Goal: Transaction & Acquisition: Purchase product/service

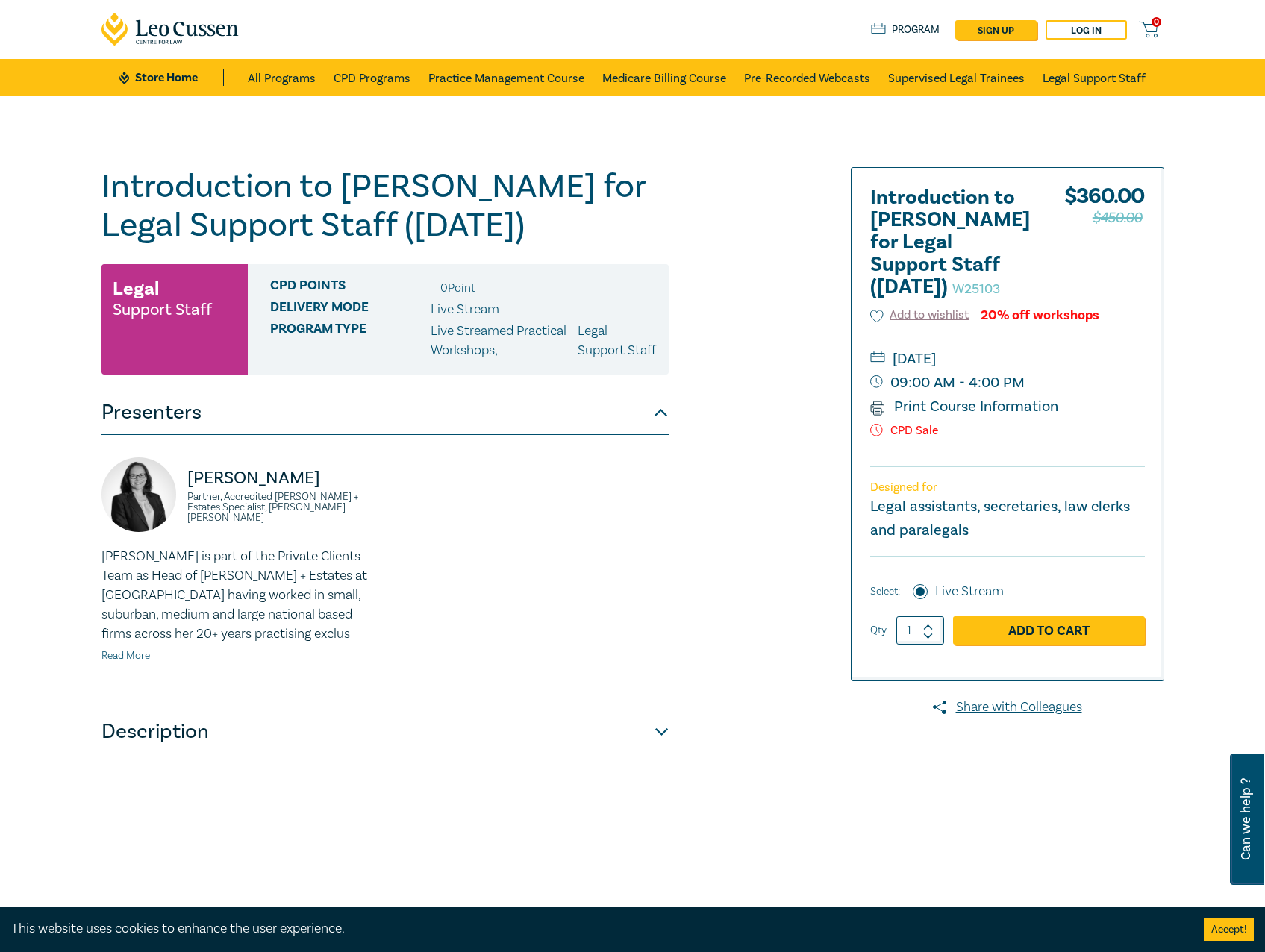
scroll to position [149, 0]
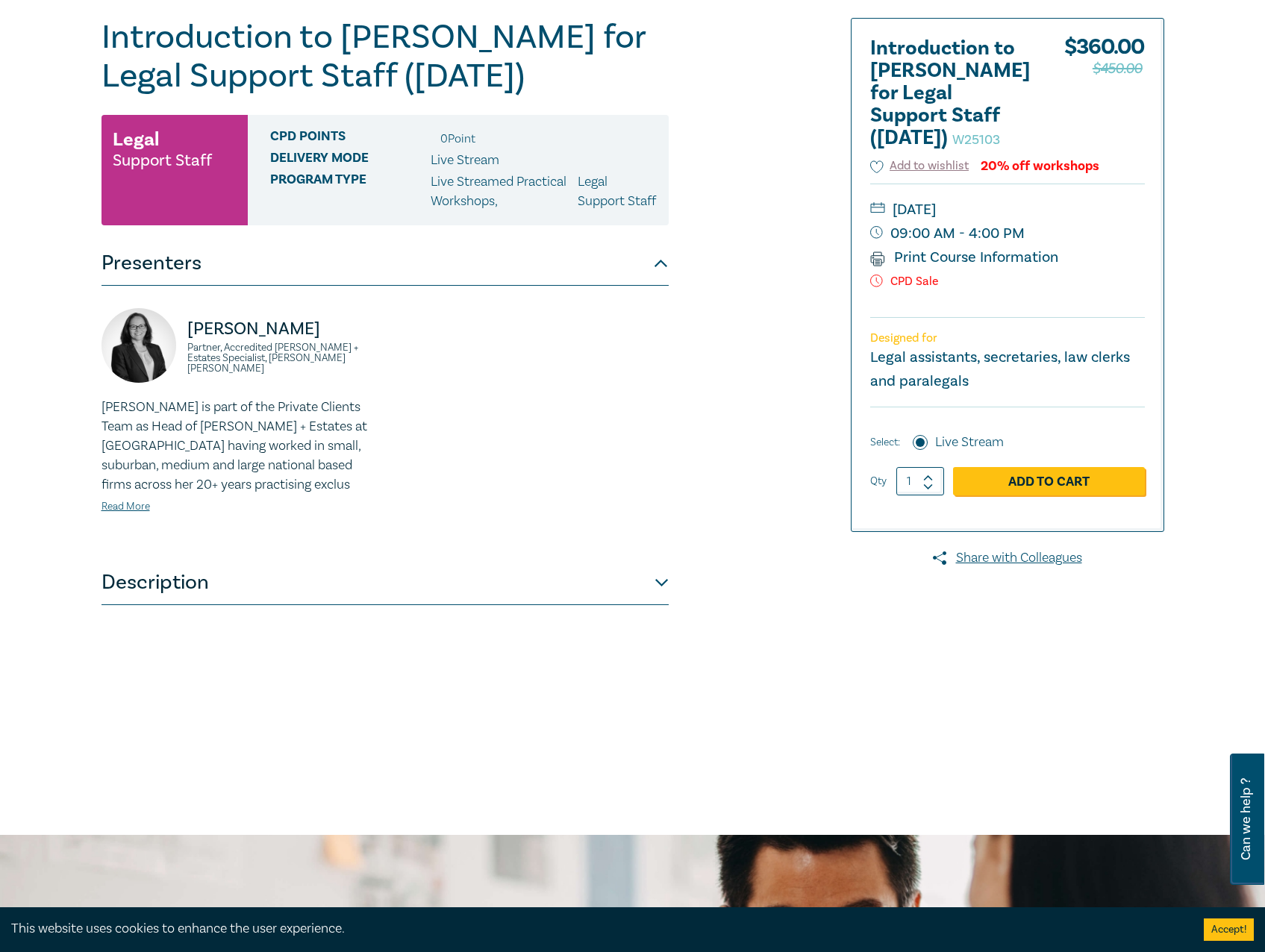
click at [605, 597] on button "Description" at bounding box center [385, 582] width 567 height 44
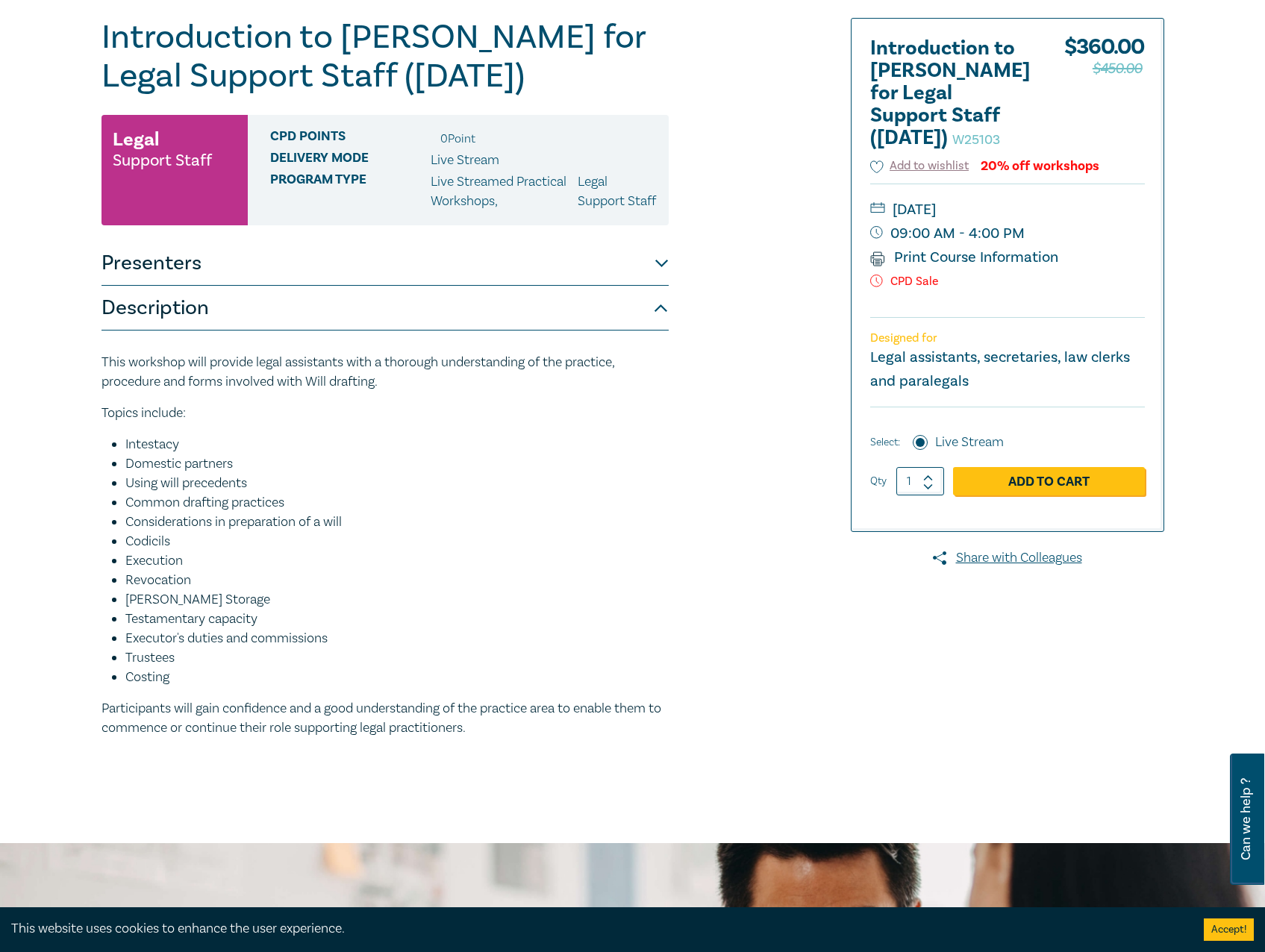
click at [772, 228] on div "Introduction to Wills for Legal Support Staff (Dec 2025) W25103 Legal Support S…" at bounding box center [453, 395] width 720 height 755
click at [1089, 486] on link "Add to Cart" at bounding box center [1049, 481] width 192 height 28
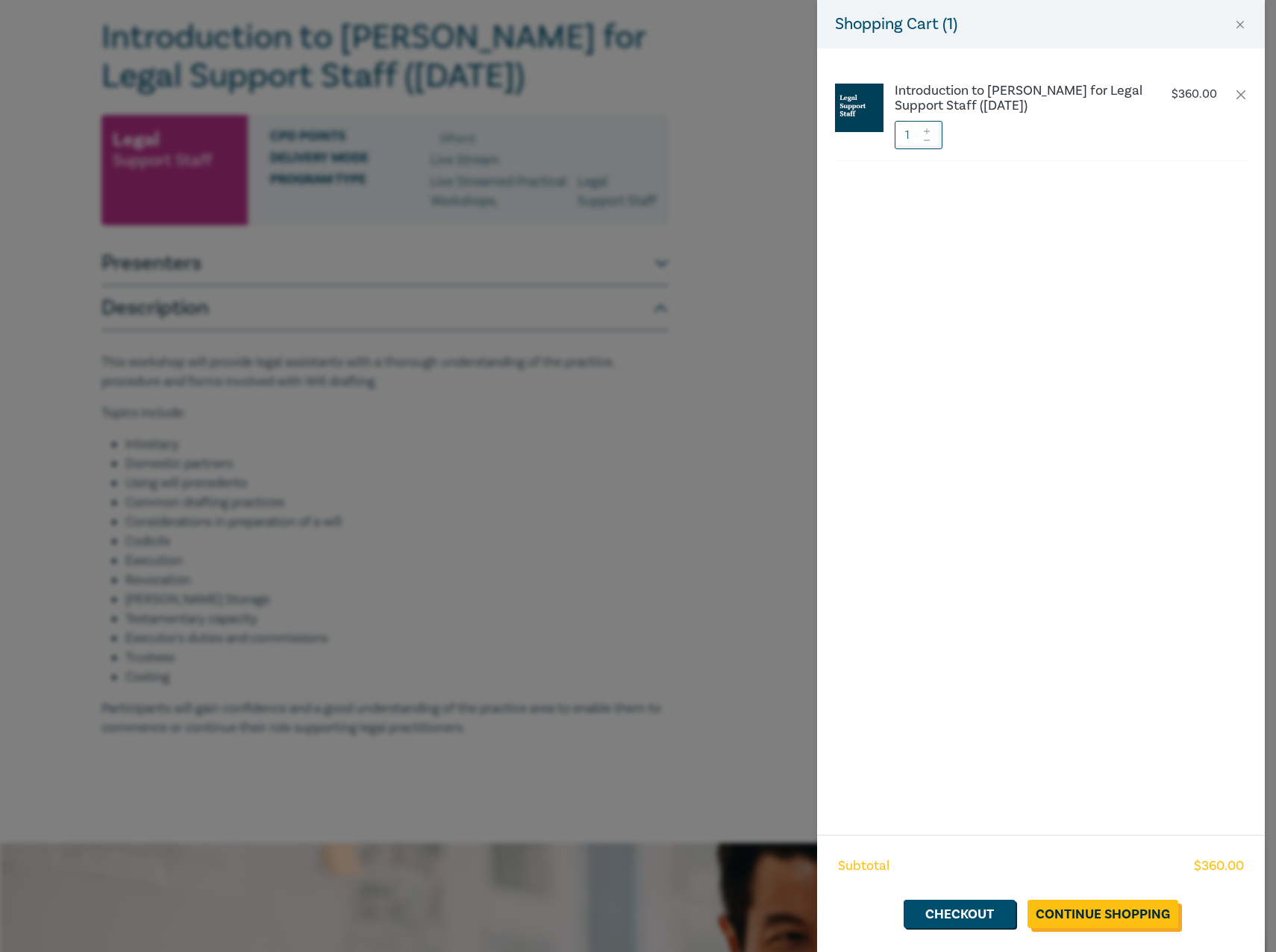
click at [1093, 620] on link "Continue Shopping" at bounding box center [1103, 914] width 151 height 28
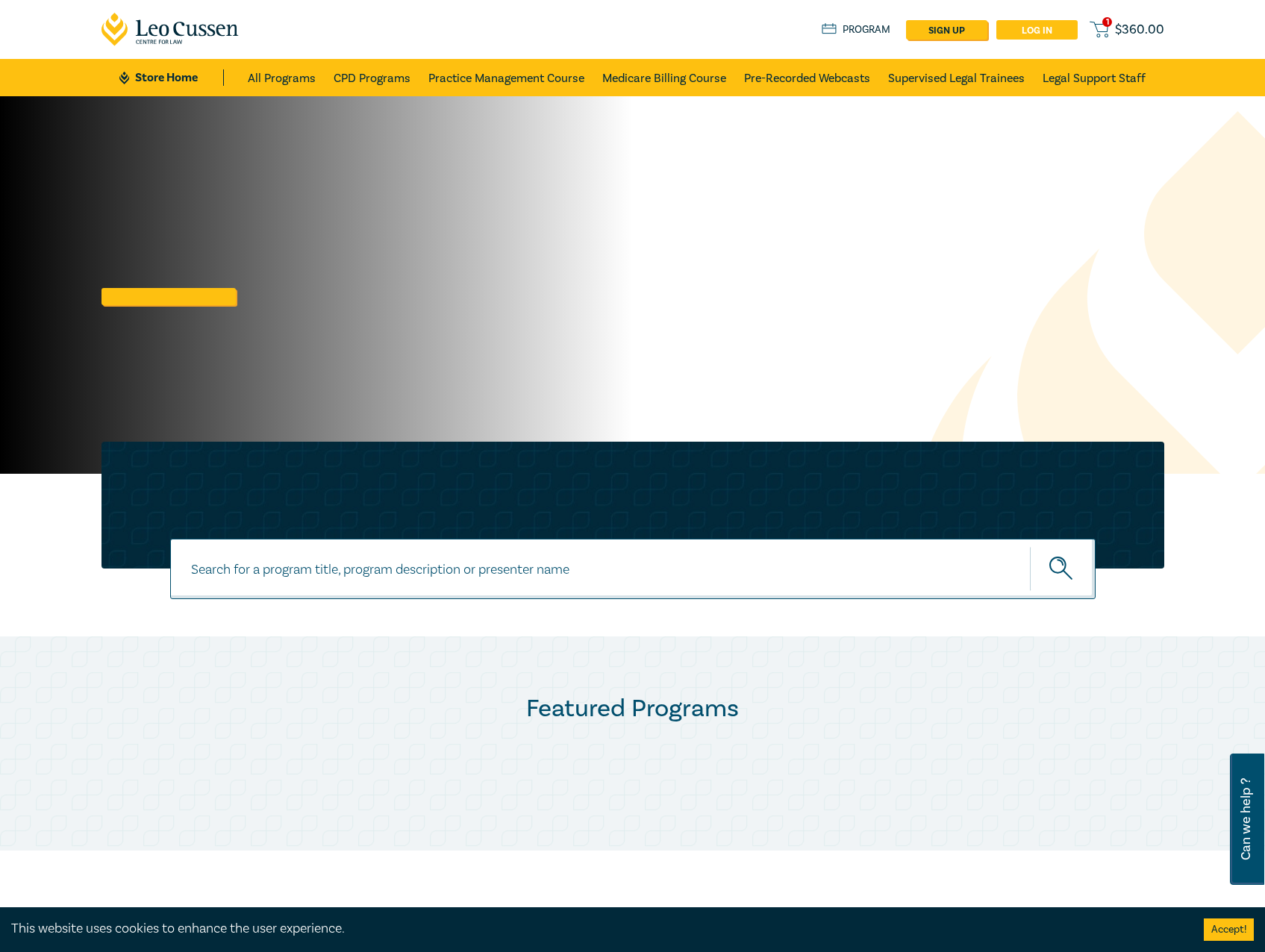
click at [1026, 20] on link "Log in" at bounding box center [1037, 30] width 81 height 20
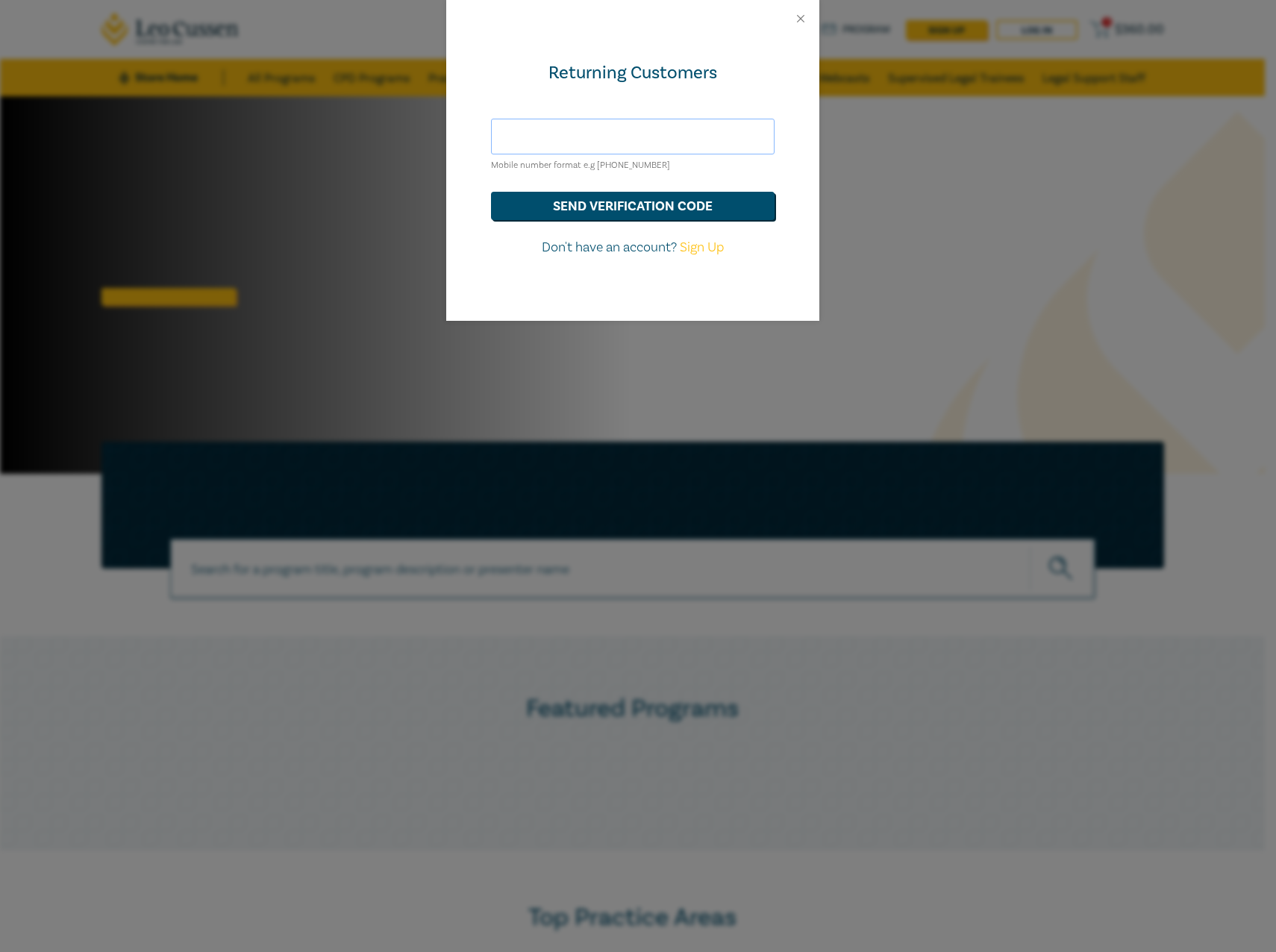
click at [687, 130] on input "text" at bounding box center [632, 137] width 283 height 36
type input "m.shaw@robinsongill.com.au"
click at [616, 201] on button "send verification code" at bounding box center [632, 206] width 283 height 28
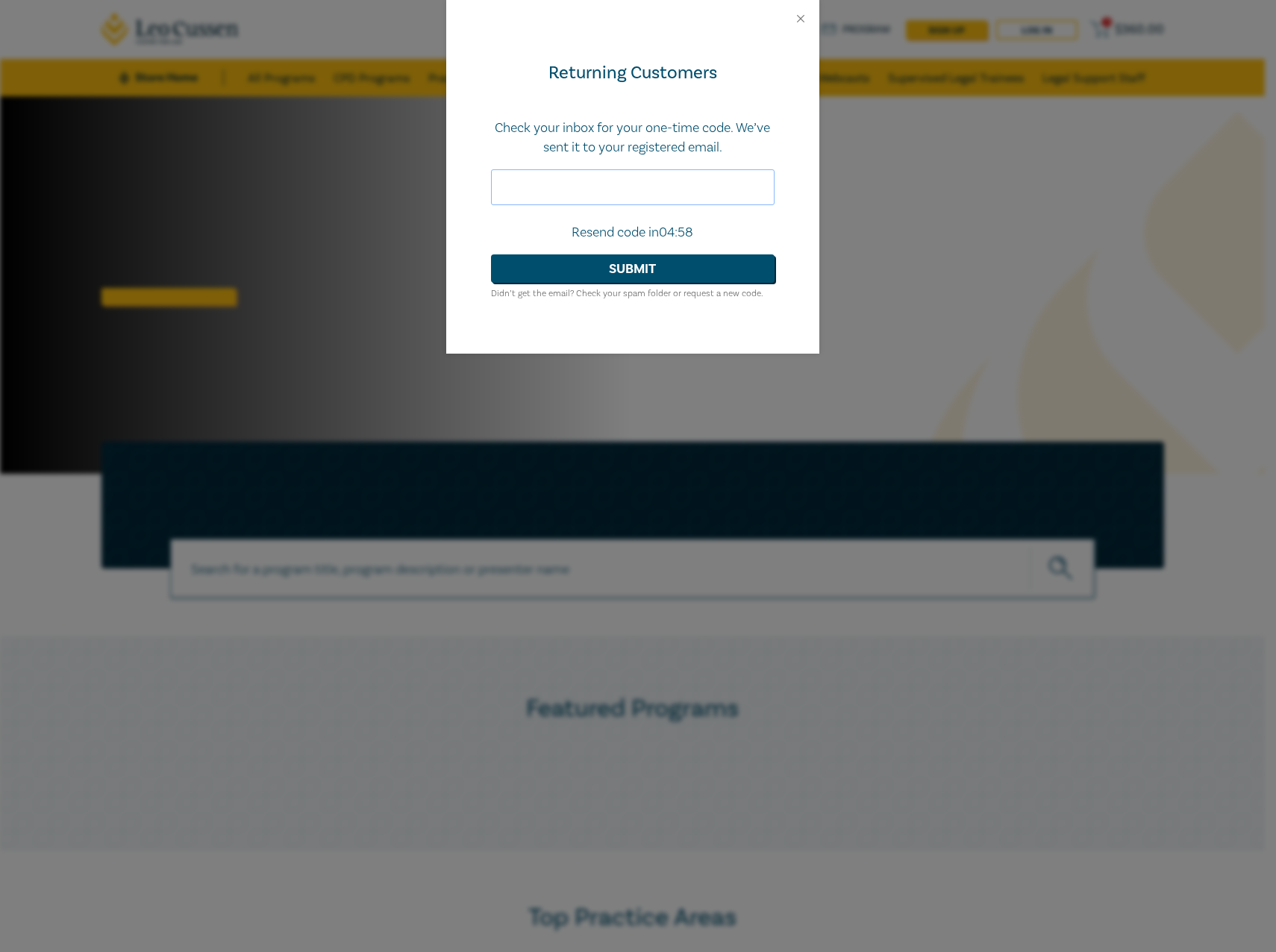
click at [607, 195] on input "text" at bounding box center [632, 187] width 283 height 36
click at [554, 186] on input "text" at bounding box center [632, 187] width 283 height 36
paste input "981275"
type input "981275"
click at [578, 261] on button "Submit" at bounding box center [632, 268] width 283 height 28
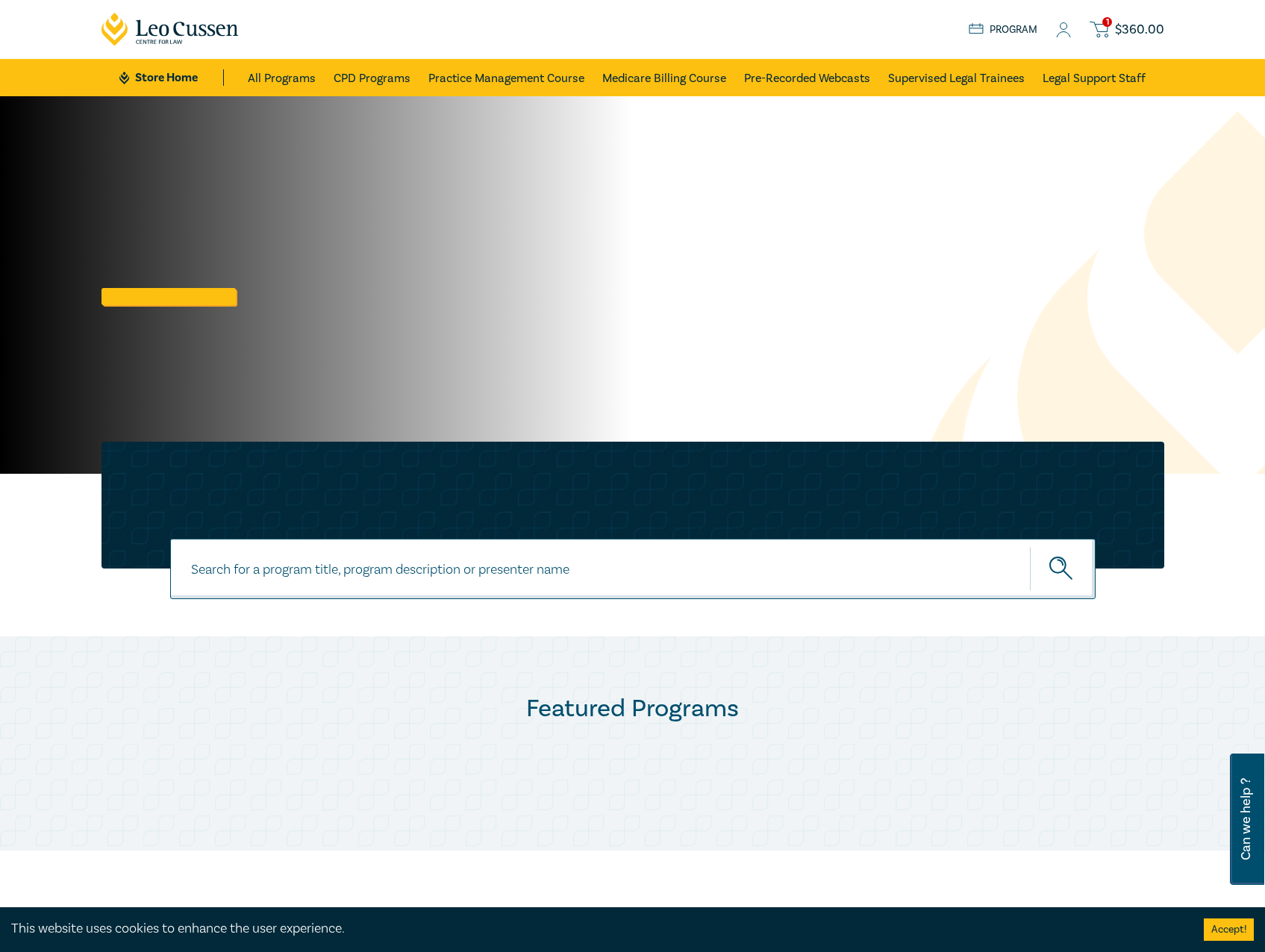
click at [1120, 31] on span "$ 360.00" at bounding box center [1139, 30] width 49 height 16
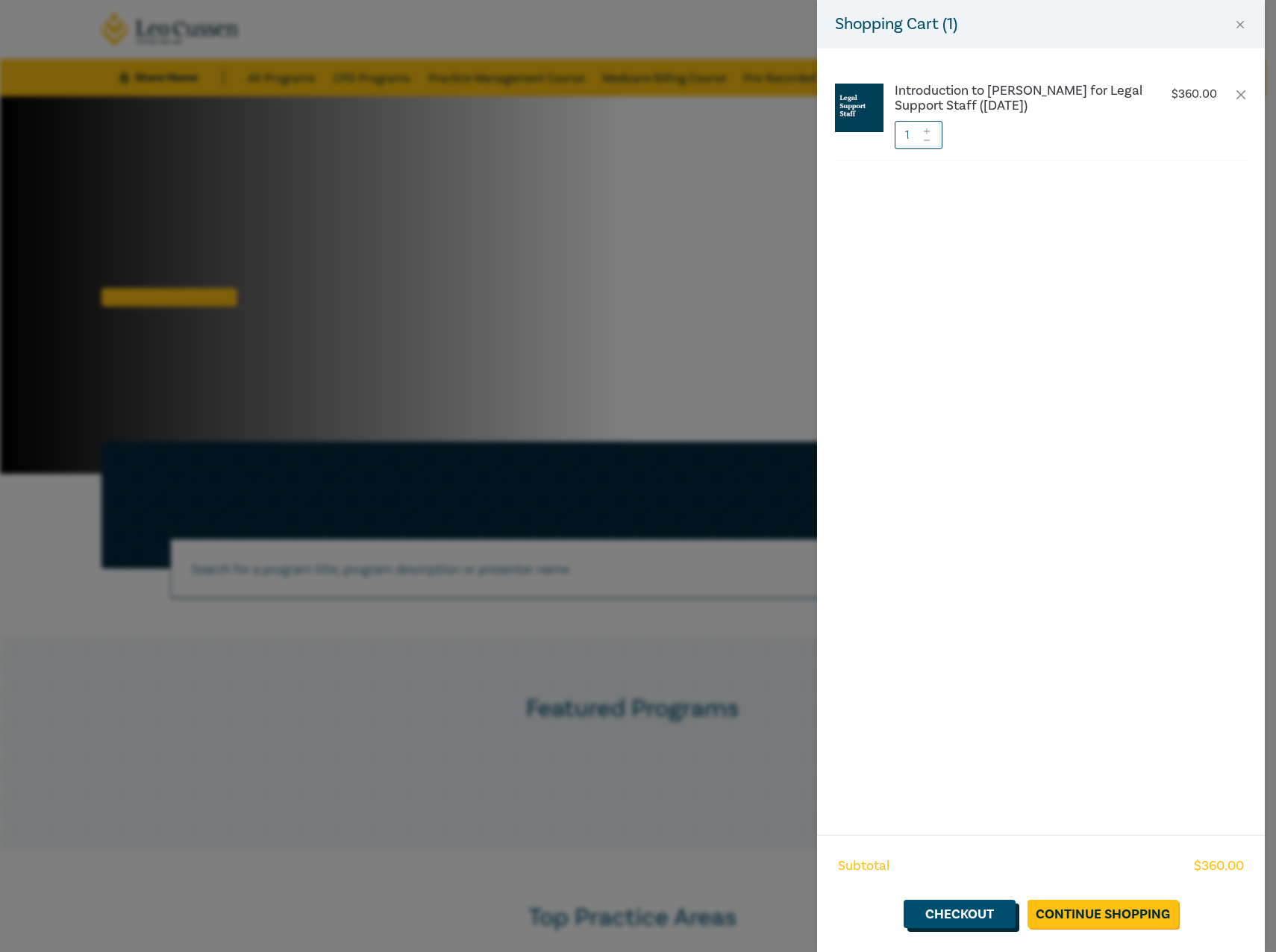
click at [992, 926] on link "Checkout" at bounding box center [959, 914] width 112 height 28
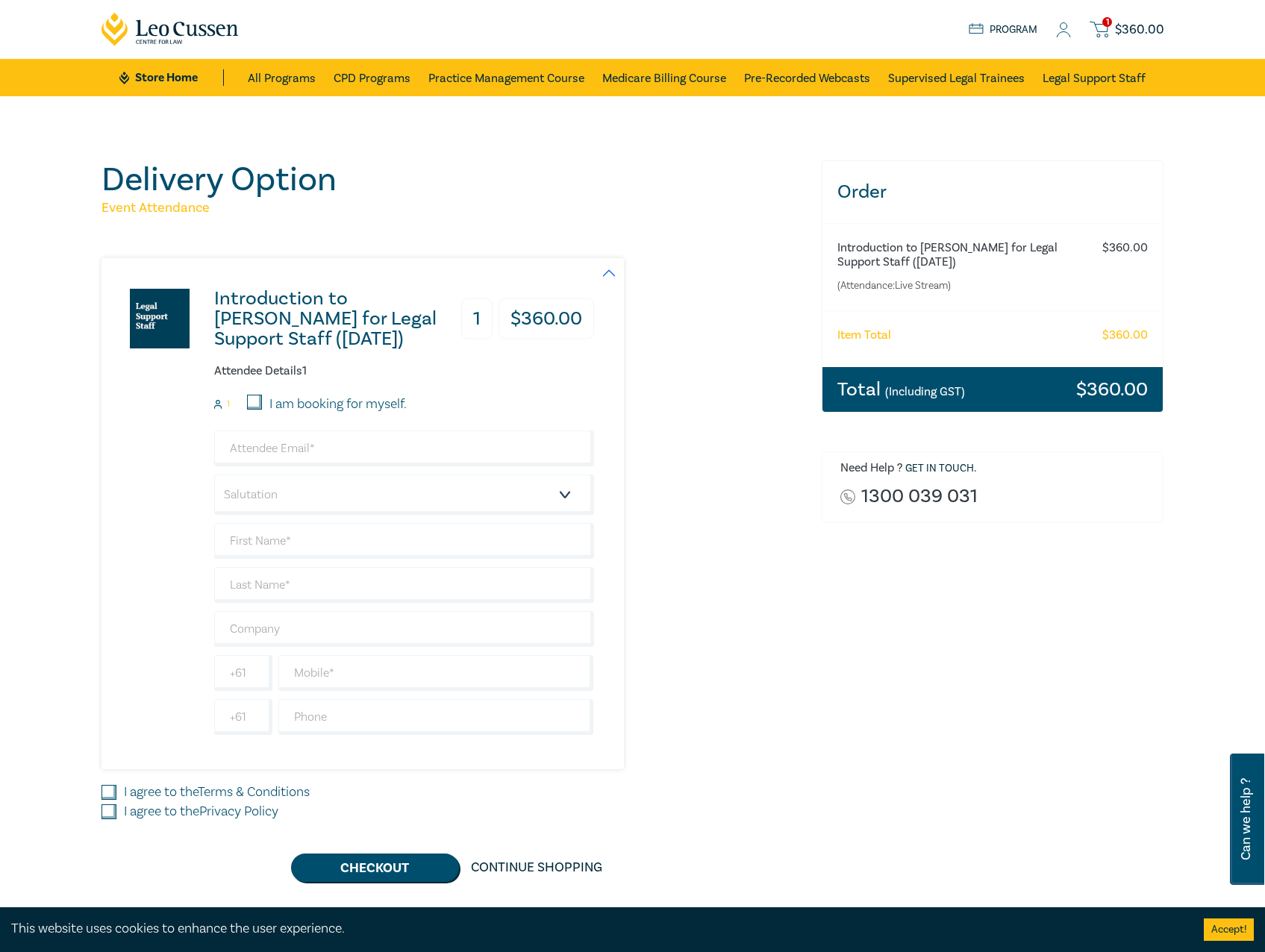
click at [105, 565] on div "Introduction to Wills for Legal Support Staff (Dec 2025) 1 $ 360.00 Attendee De…" at bounding box center [347, 513] width 492 height 511
click at [222, 526] on input "text" at bounding box center [403, 541] width 380 height 36
click at [368, 453] on input "email" at bounding box center [403, 449] width 380 height 36
type input "m.shaw@robinsongill.com.au"
type input "Mikayla"
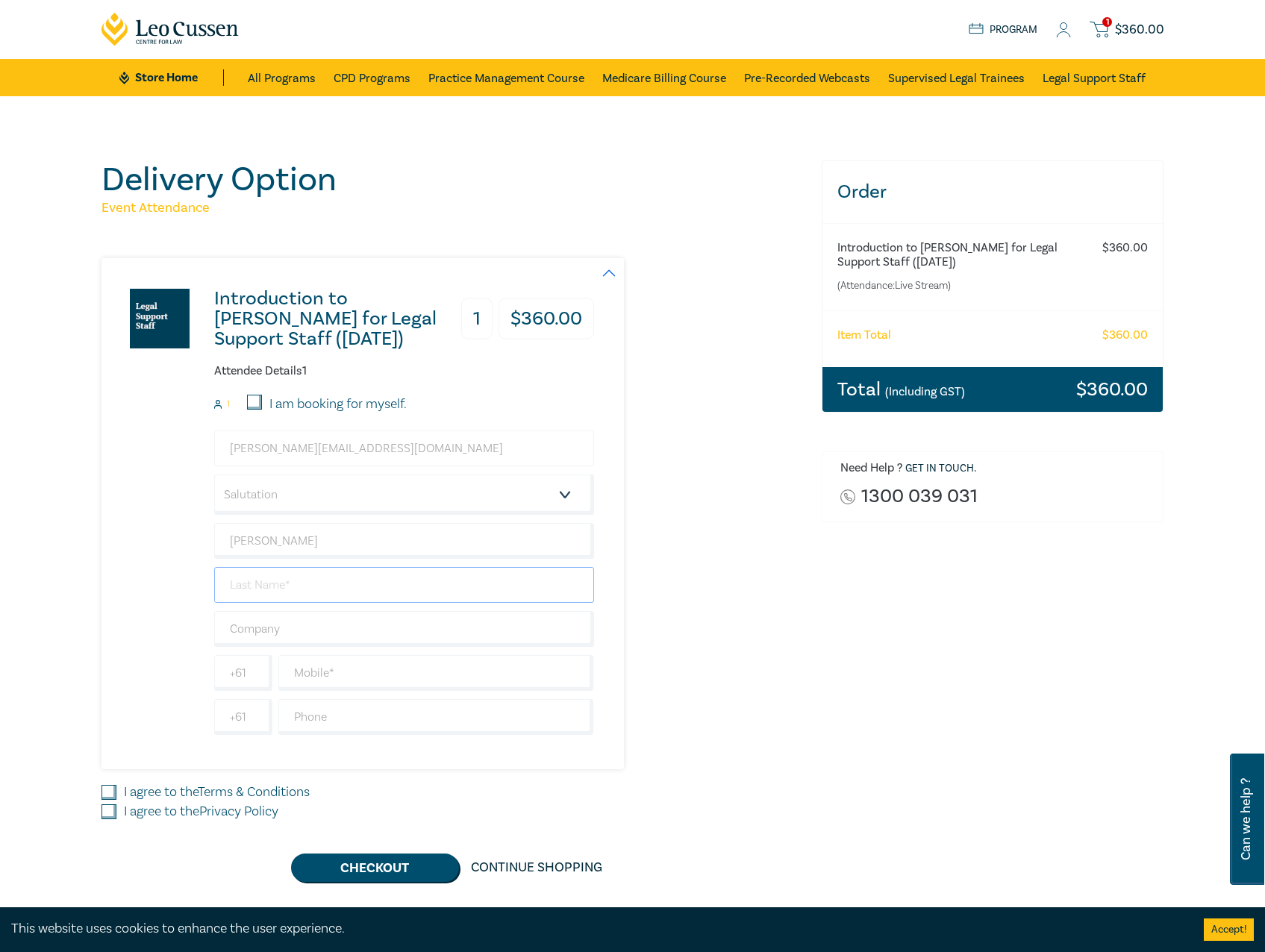
type input "Shaw"
type input "Robinson Gill Pty Ltd"
click at [260, 400] on input "I am booking for myself." at bounding box center [254, 402] width 15 height 15
checkbox input "true"
type input "447949251"
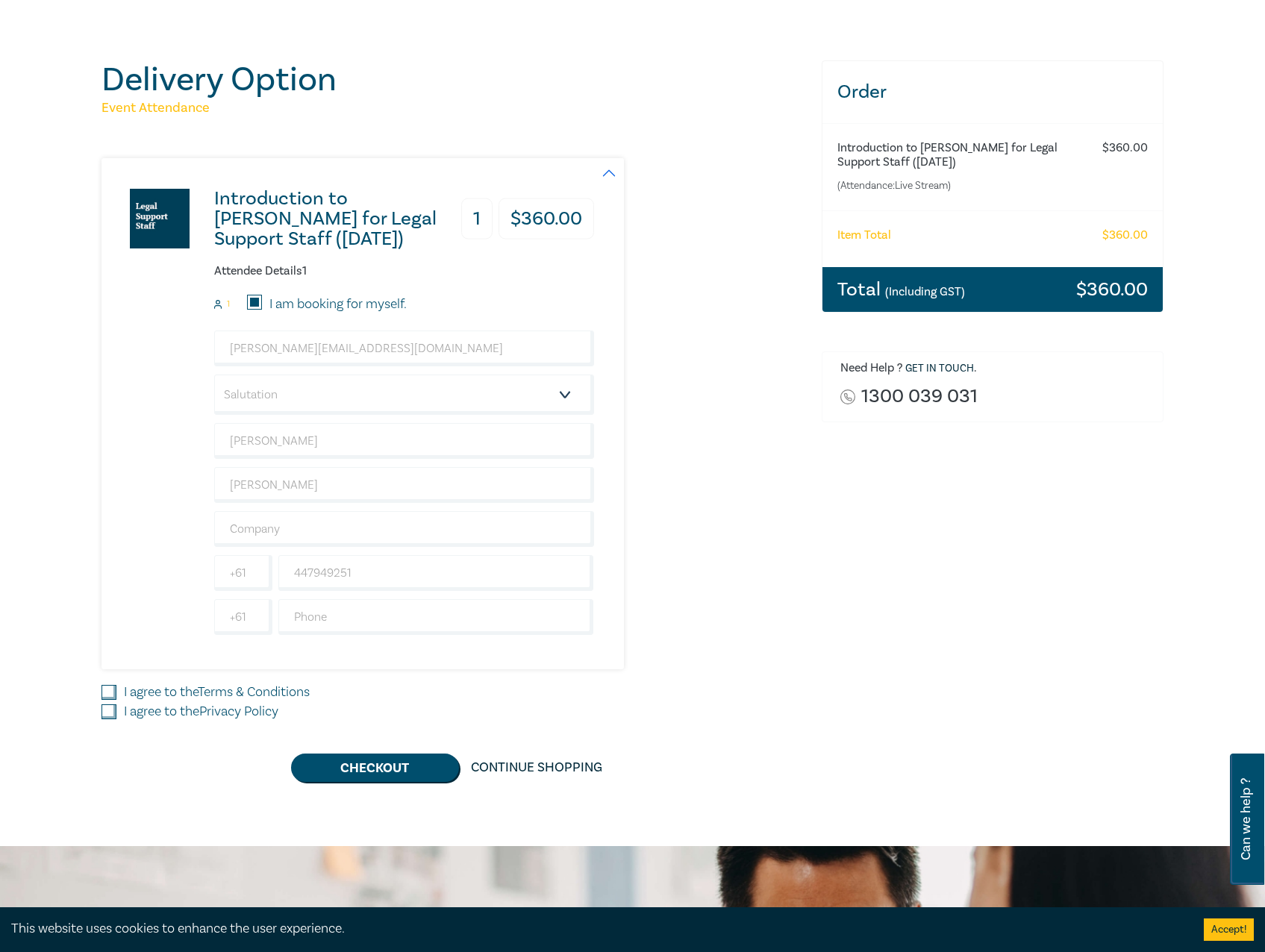
scroll to position [149, 0]
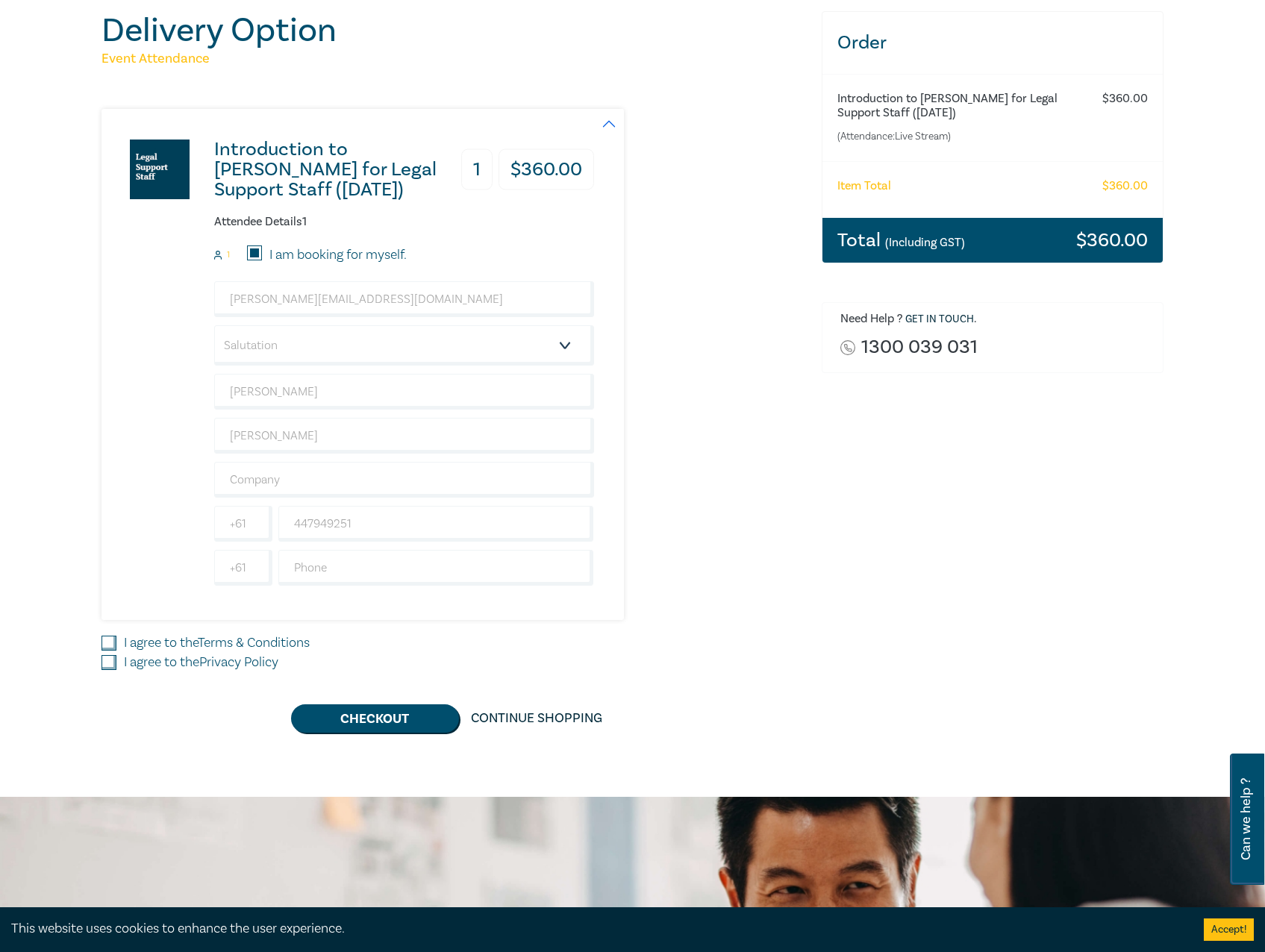
click at [115, 648] on input "I agree to the Terms & Conditions" at bounding box center [108, 643] width 15 height 15
checkbox input "true"
click at [111, 665] on input "I agree to the Privacy Policy" at bounding box center [108, 662] width 15 height 15
checkbox input "true"
click at [378, 710] on button "Checkout" at bounding box center [375, 719] width 168 height 28
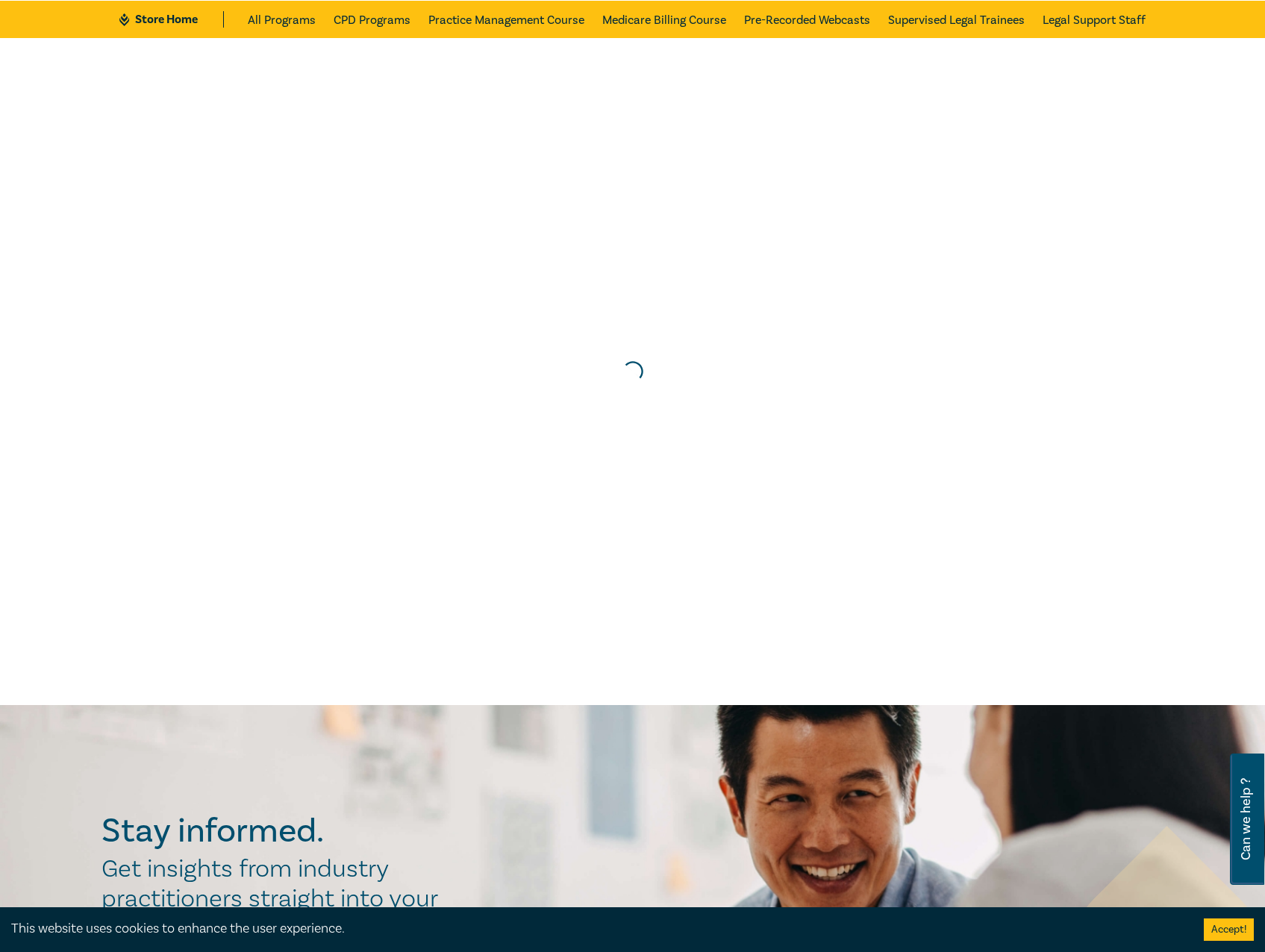
scroll to position [0, 0]
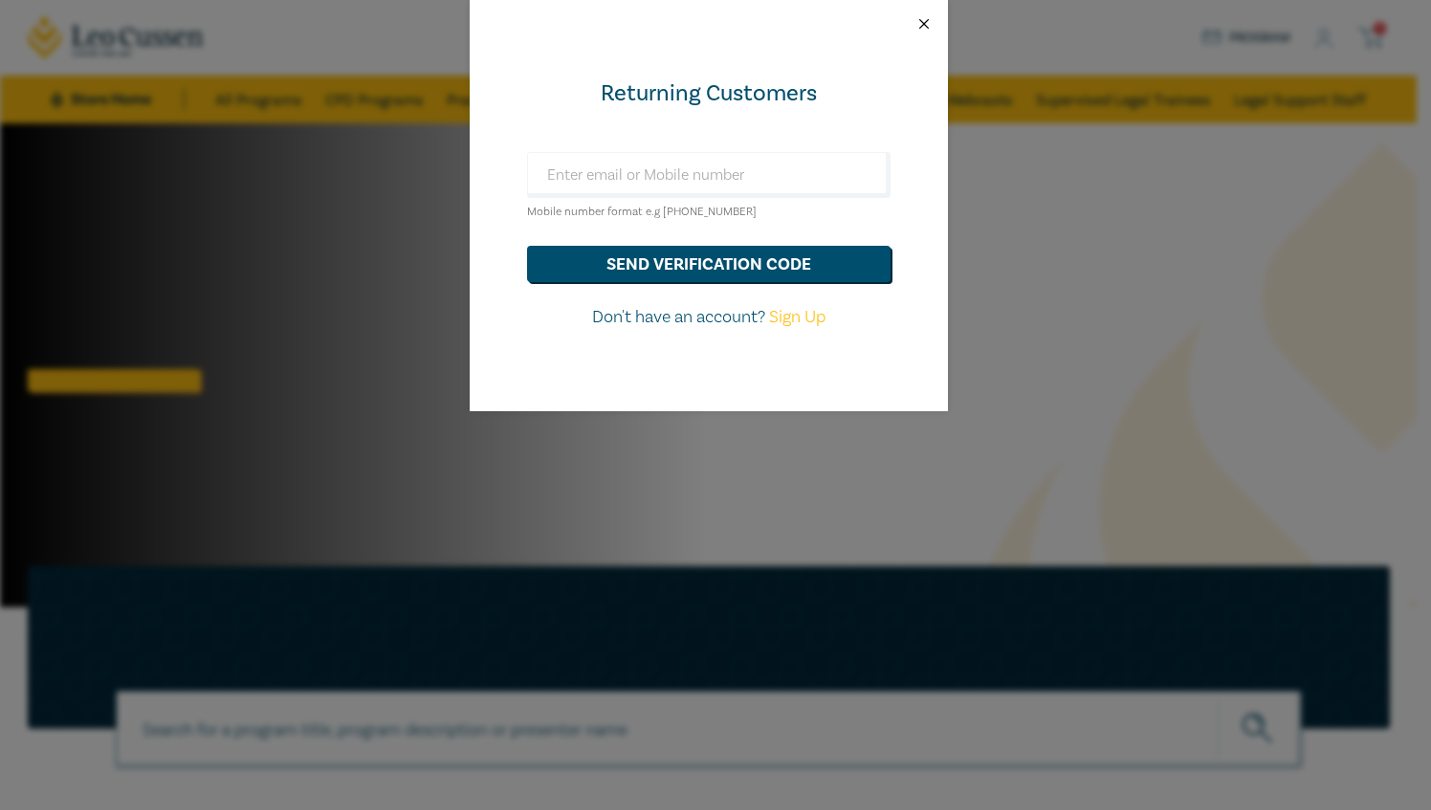
drag, startPoint x: 929, startPoint y: 23, endPoint x: 929, endPoint y: 40, distance: 17.2
click at [929, 23] on button "Close" at bounding box center [923, 23] width 17 height 17
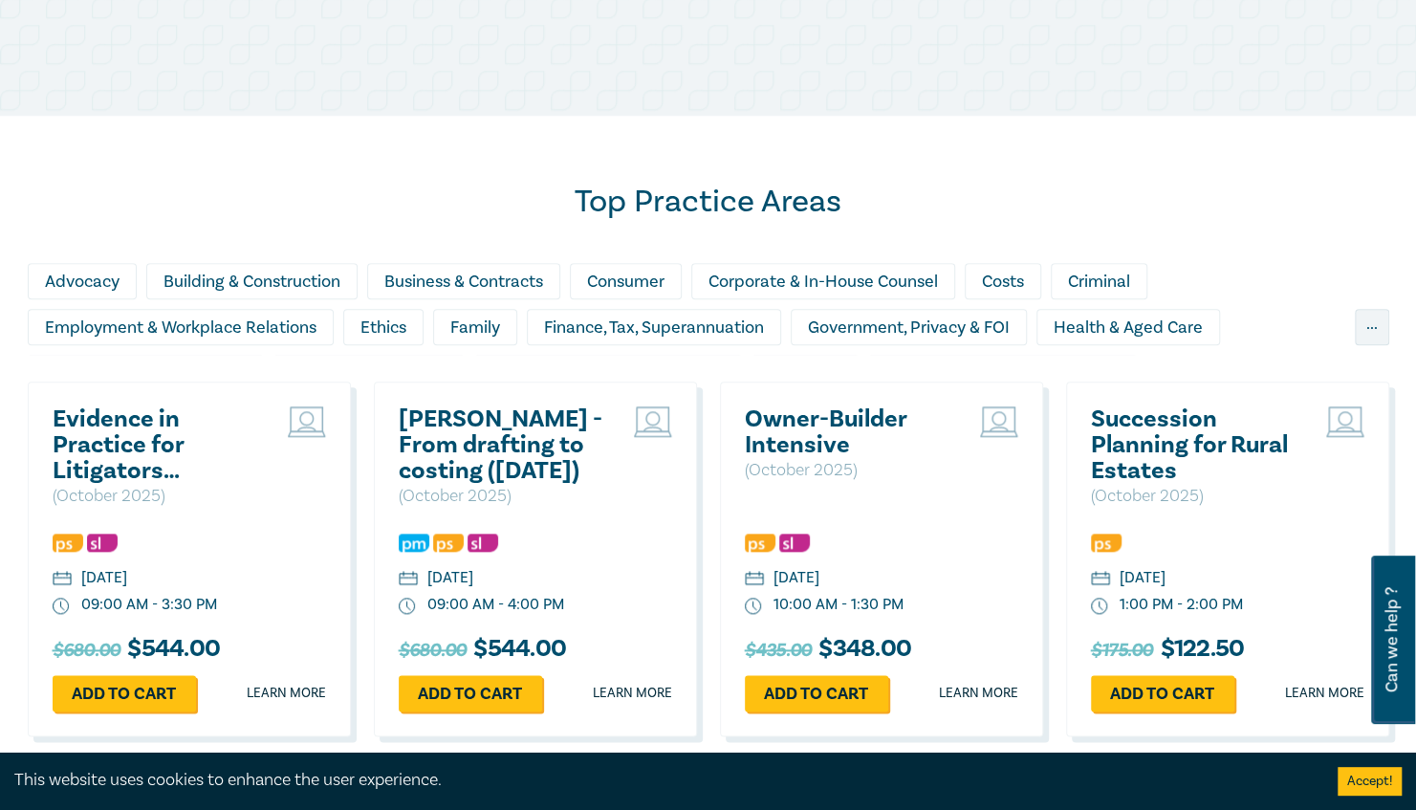
scroll to position [956, 0]
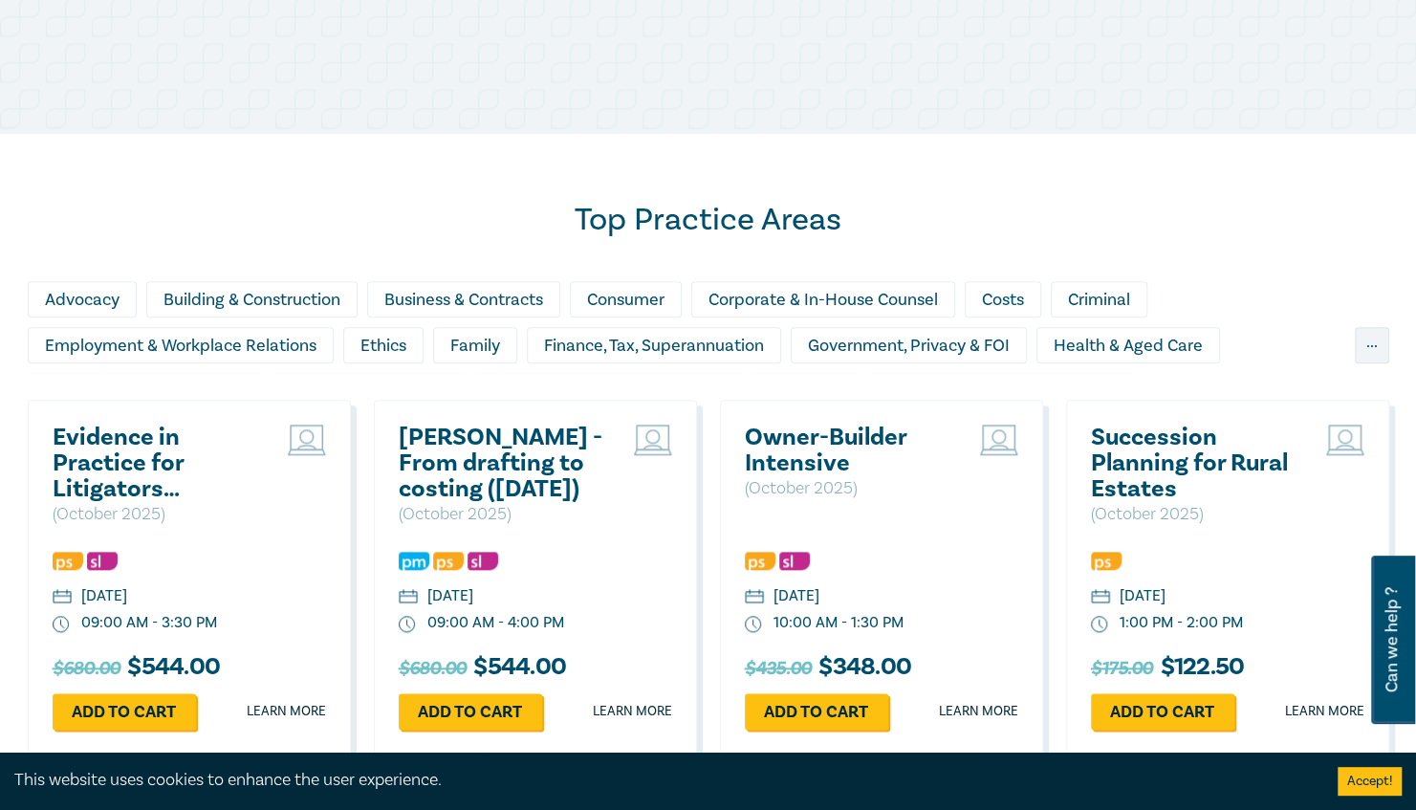
click at [1381, 365] on div "Advocacy Building & Construction Business & Contracts Consumer Corporate & In-H…" at bounding box center [709, 327] width 1362 height 92
click at [1370, 343] on div "..." at bounding box center [1372, 345] width 34 height 36
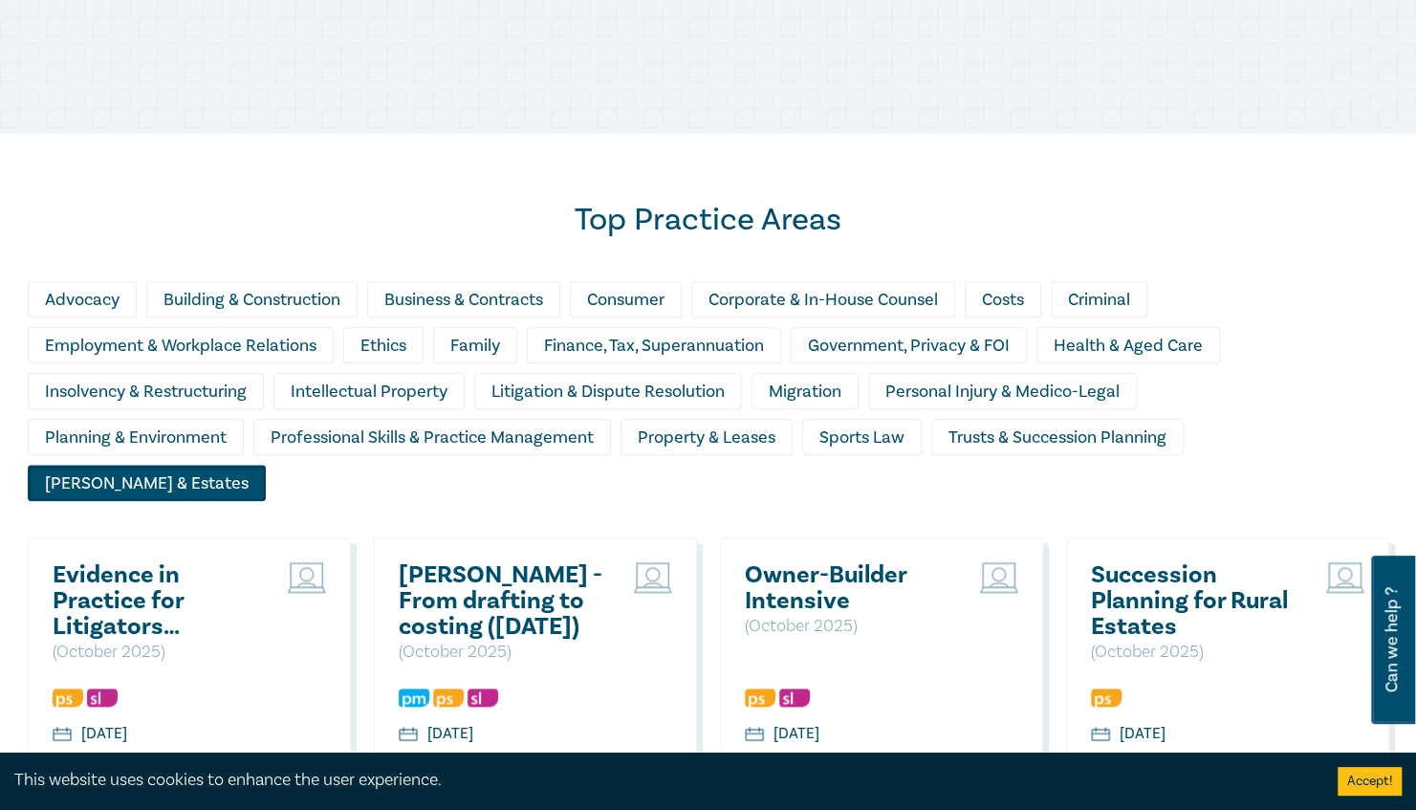
click at [1316, 420] on div "Advocacy Building & Construction Business & Contracts Consumer Corporate & In-H…" at bounding box center [709, 396] width 1362 height 230
click at [266, 465] on div "Wills & Estates" at bounding box center [147, 483] width 238 height 36
